Goal: Task Accomplishment & Management: Use online tool/utility

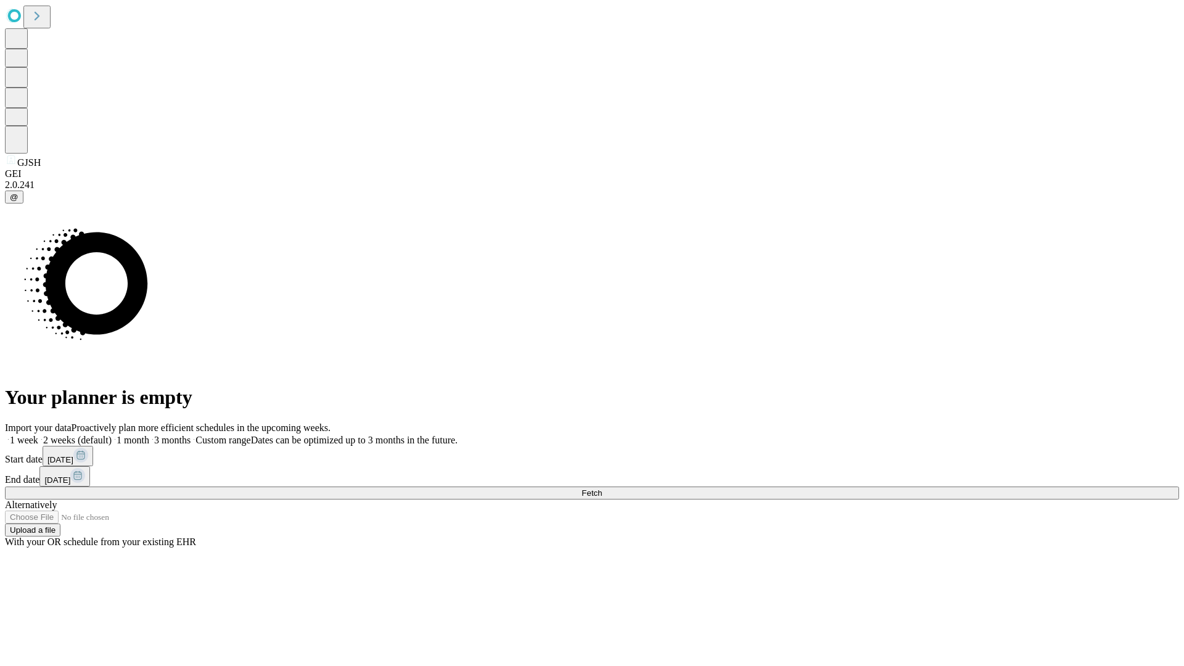
click at [602, 488] on span "Fetch" at bounding box center [591, 492] width 20 height 9
